Goal: Transaction & Acquisition: Purchase product/service

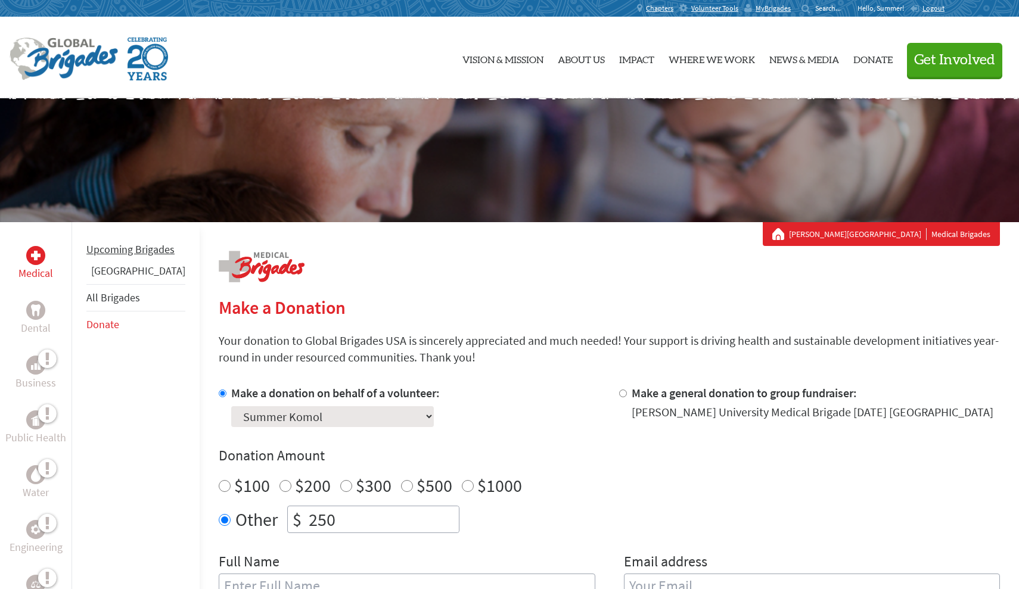
click at [119, 256] on link "Upcoming Brigades" at bounding box center [130, 249] width 88 height 14
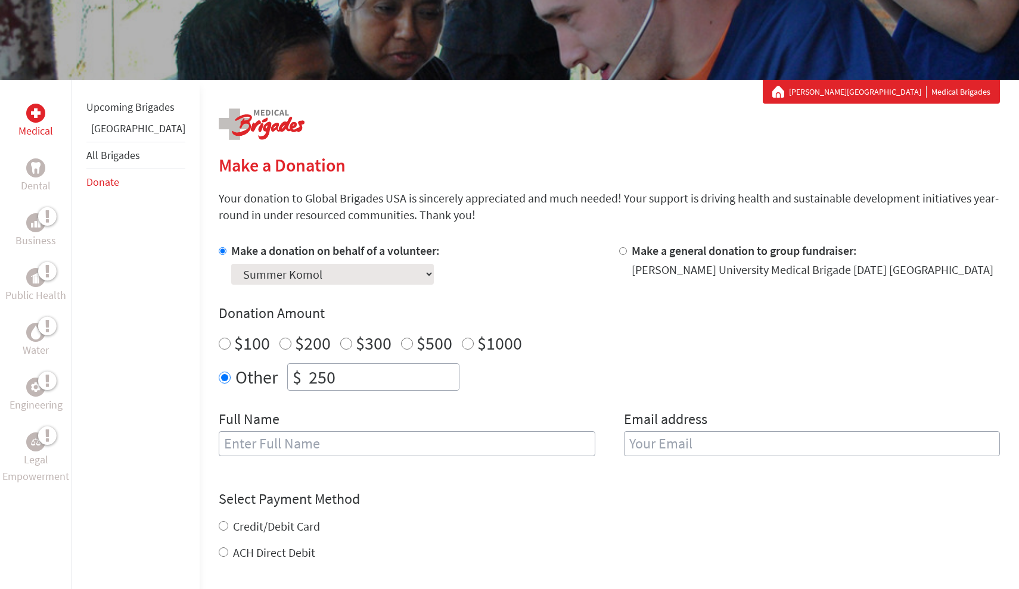
scroll to position [144, 0]
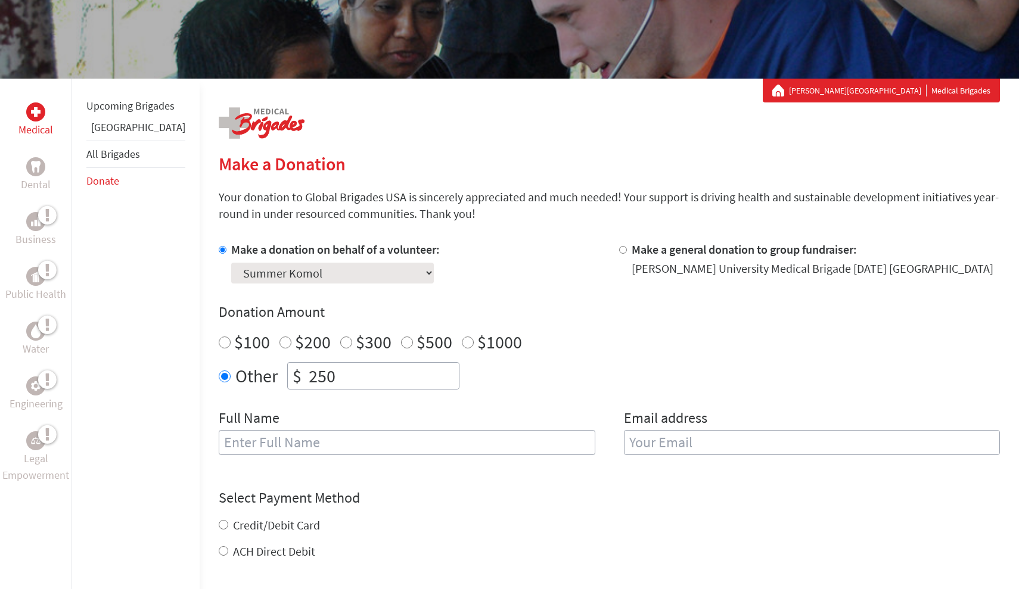
click at [219, 342] on input "$100" at bounding box center [225, 343] width 12 height 12
radio input "true"
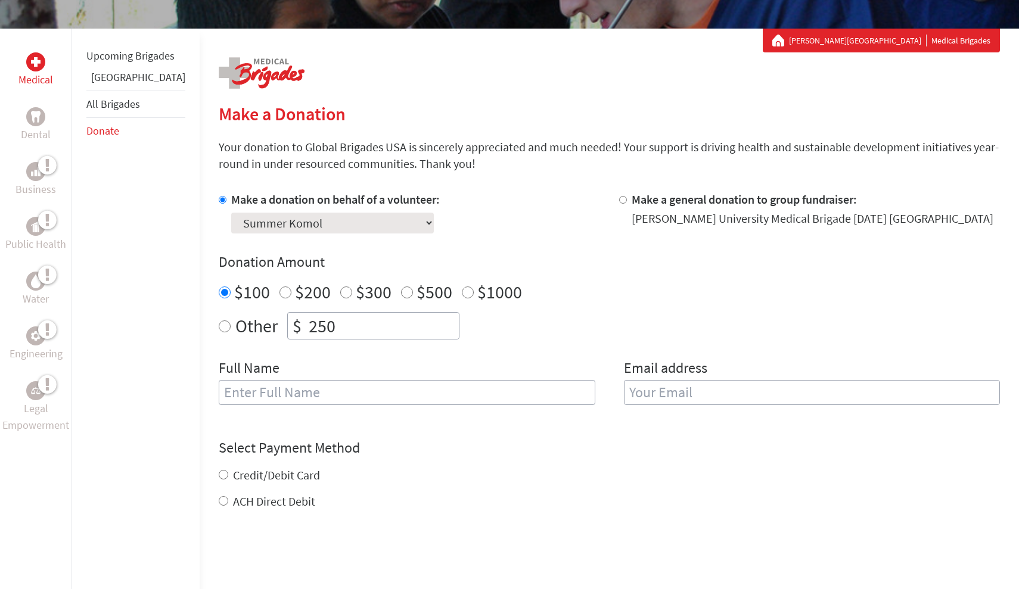
scroll to position [195, 0]
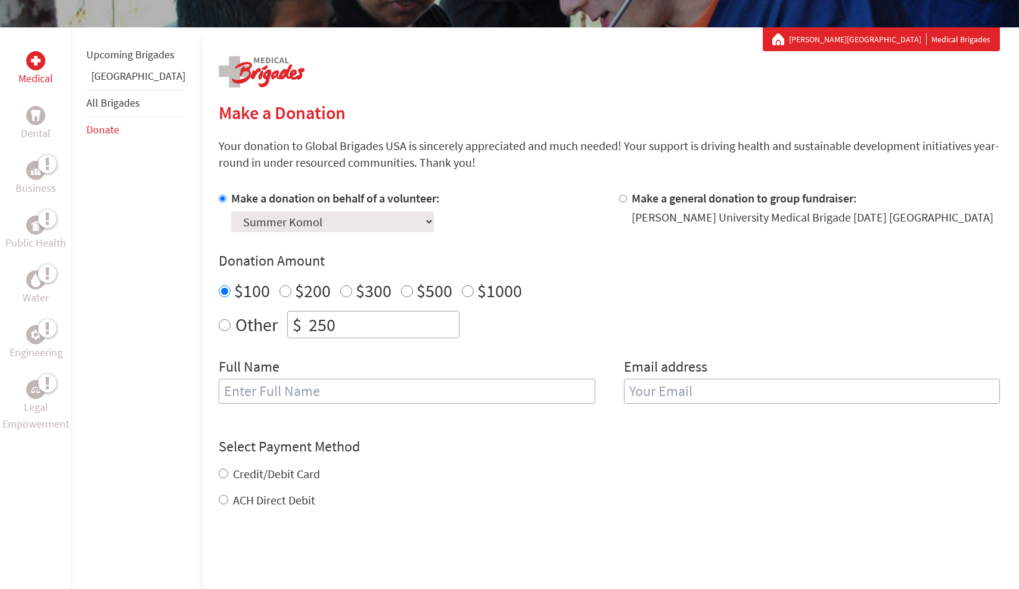
radio input "true"
click at [341, 334] on input "250" at bounding box center [382, 325] width 153 height 26
type input "2"
click at [474, 193] on div "Make a donation on behalf of a volunteer: Select a volunteer... Amiyah Clark Am…" at bounding box center [409, 211] width 381 height 42
click at [219, 289] on div "$100" at bounding box center [244, 290] width 51 height 21
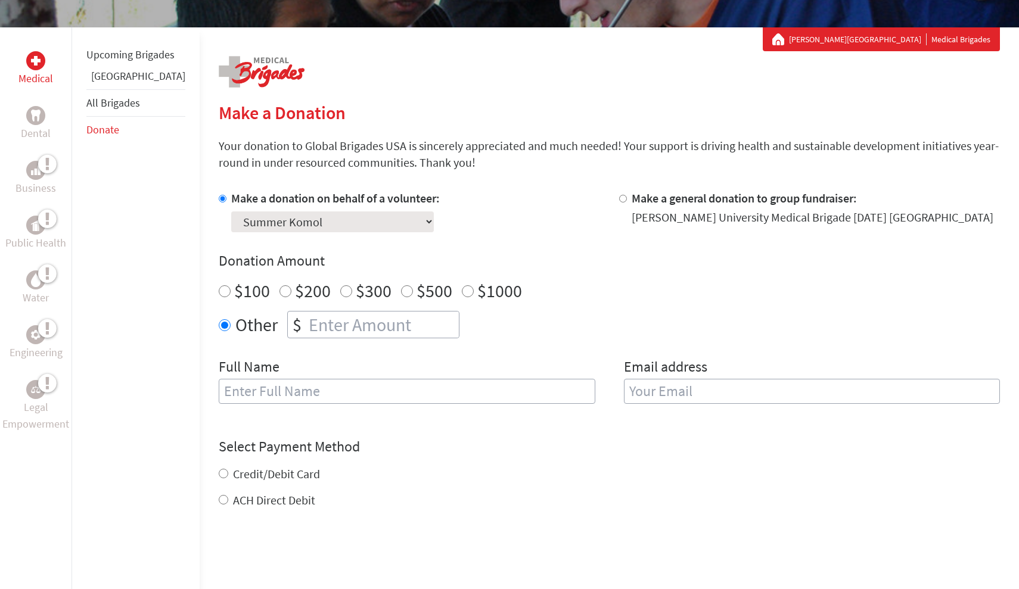
click at [219, 289] on input "$100" at bounding box center [225, 291] width 12 height 12
radio input "true"
type input "Summer Komol"
type input "summerkomol@gmail.com"
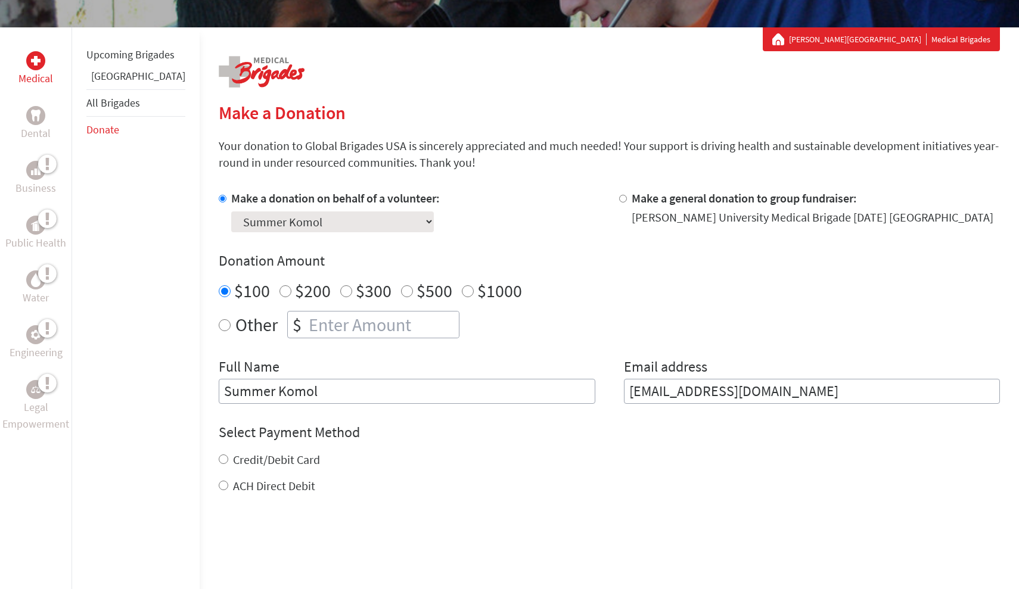
click at [503, 251] on h4 "Donation Amount" at bounding box center [609, 260] width 781 height 19
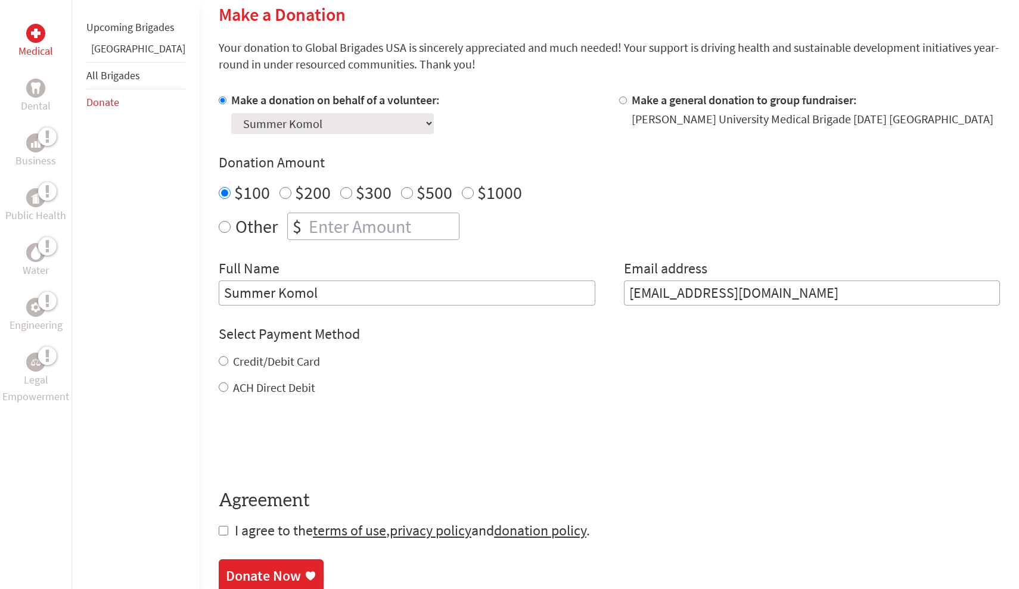
scroll to position [301, 0]
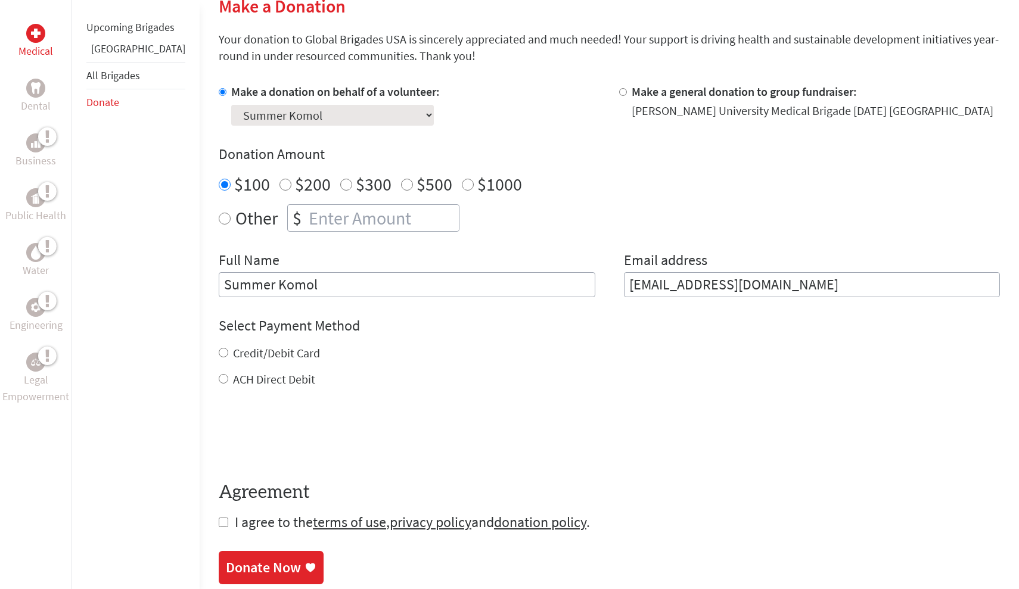
click at [282, 354] on label "Credit/Debit Card" at bounding box center [276, 353] width 87 height 15
click at [228, 354] on input "Credit/Debit Card" at bounding box center [224, 353] width 10 height 10
radio input "true"
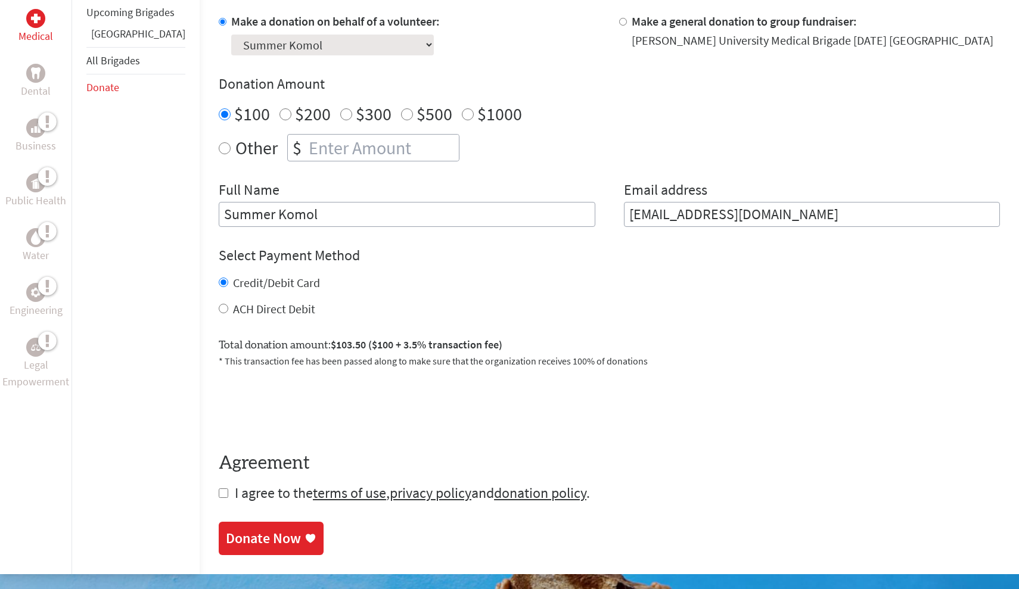
scroll to position [389, 0]
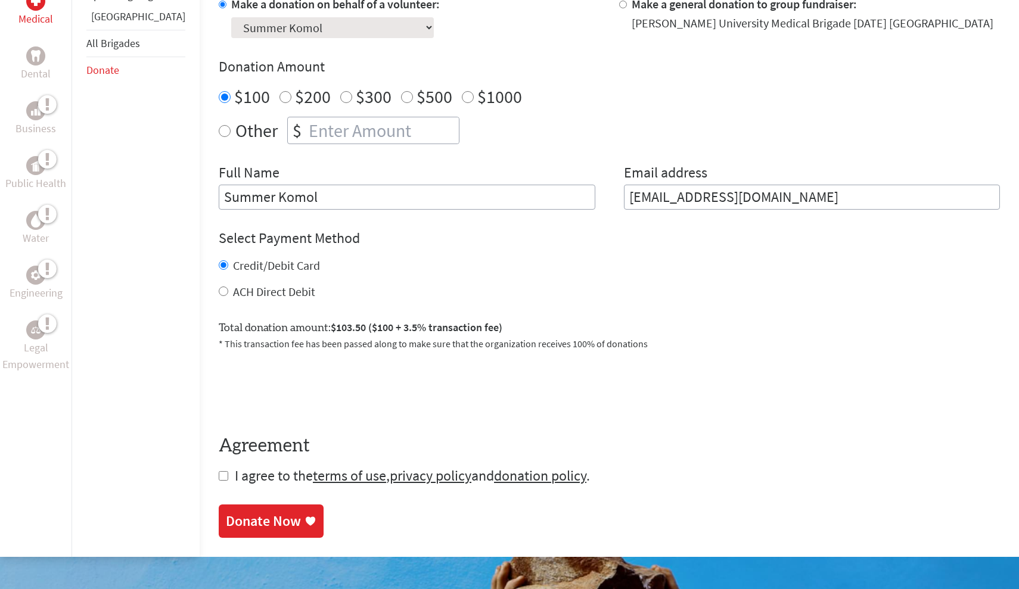
click at [219, 477] on input "checkbox" at bounding box center [224, 476] width 10 height 10
checkbox input "true"
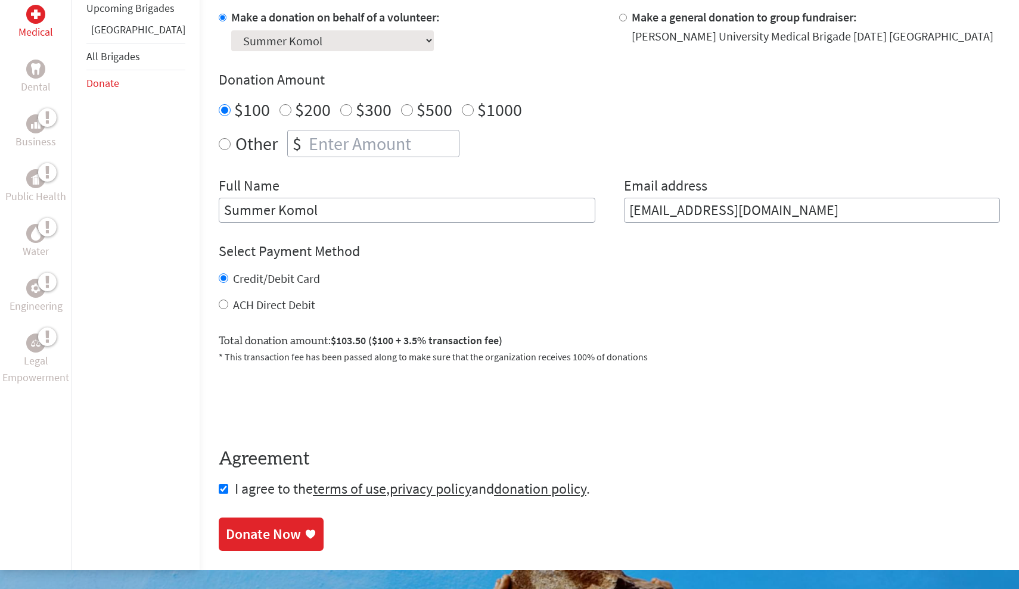
scroll to position [443, 0]
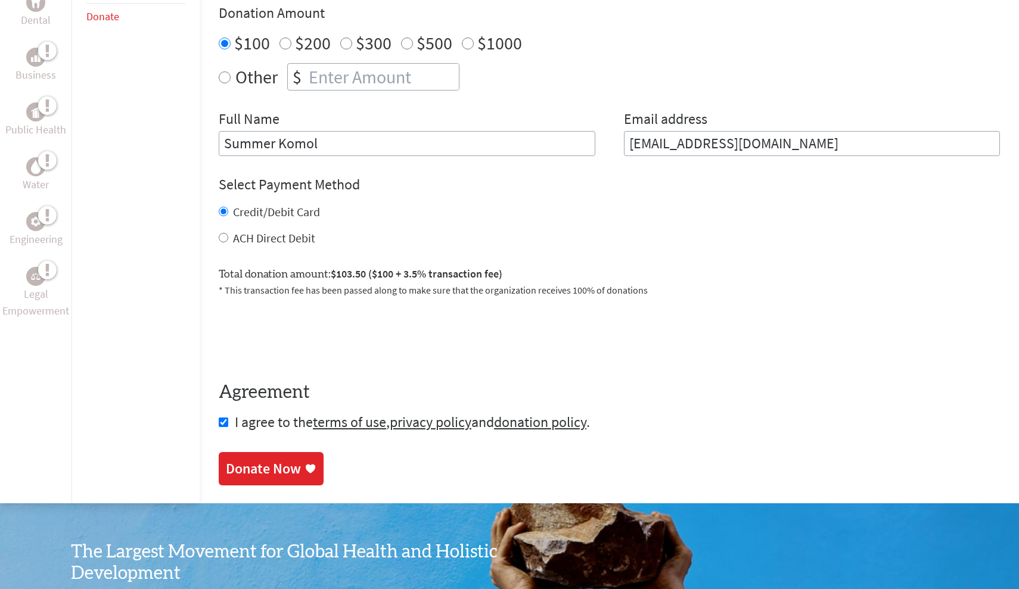
click at [241, 472] on div "Donate Now" at bounding box center [263, 468] width 75 height 19
